Goal: Transaction & Acquisition: Purchase product/service

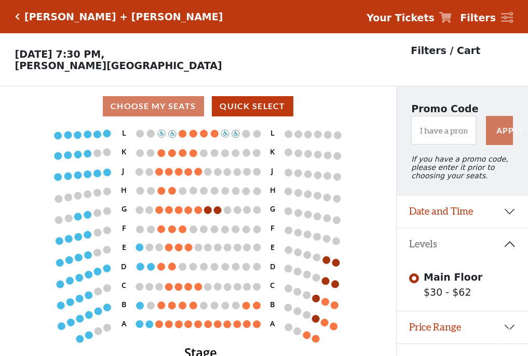
scroll to position [21, 0]
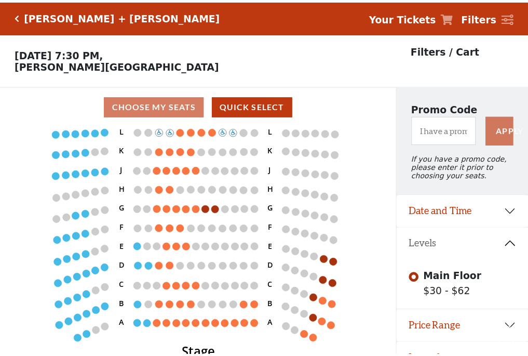
scroll to position [21, 0]
